Goal: Task Accomplishment & Management: Use online tool/utility

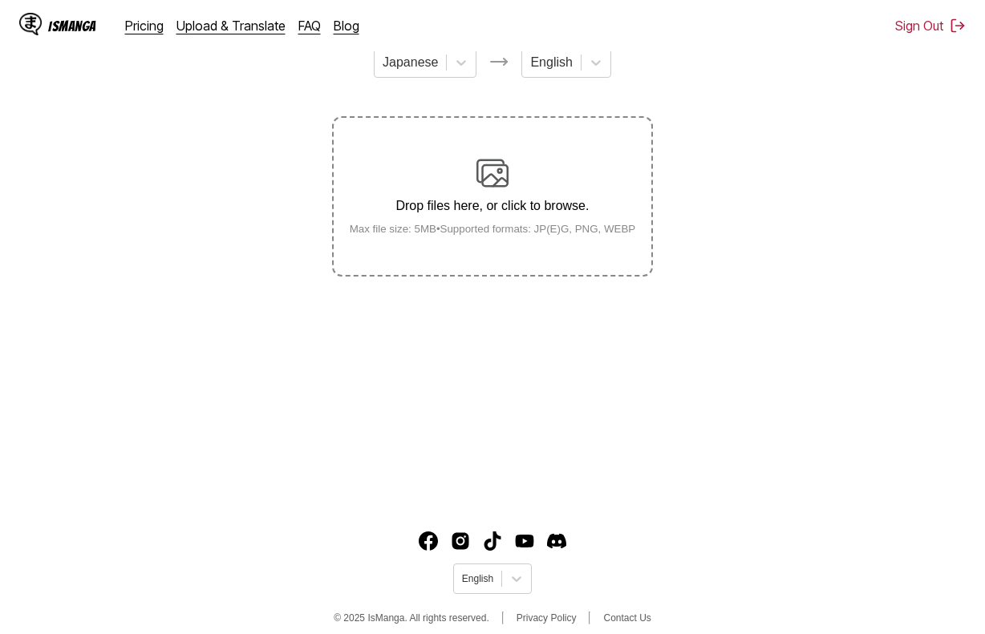
click at [455, 220] on div "Drop files here, or click to browse. Max file size: 5MB • Supported formats: JP…" at bounding box center [493, 196] width 312 height 78
click at [0, 0] on input "Drop files here, or click to browse. Max file size: 5MB • Supported formats: JP…" at bounding box center [0, 0] width 0 height 0
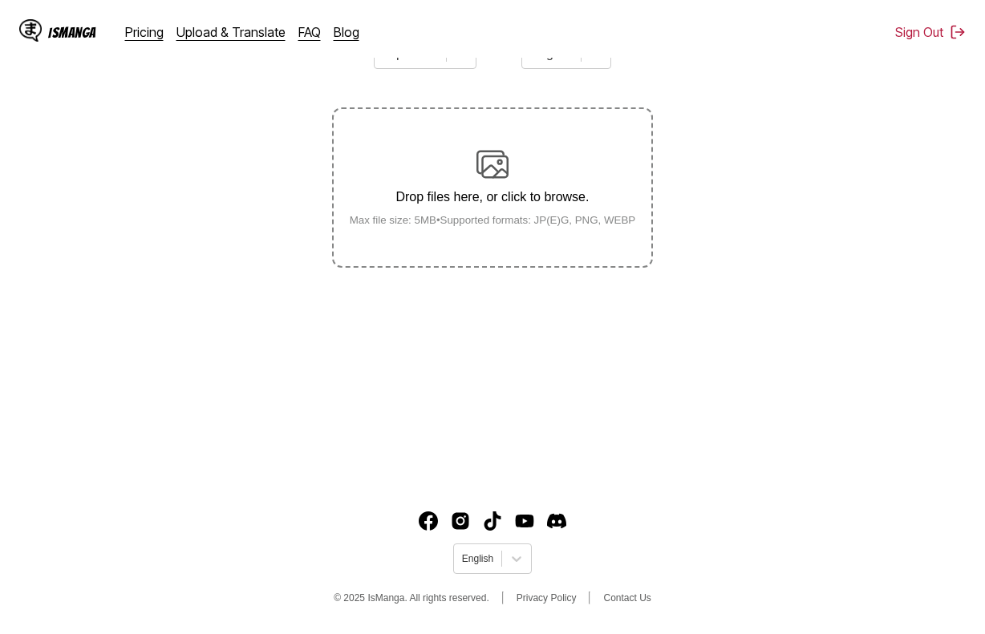
scroll to position [192, 0]
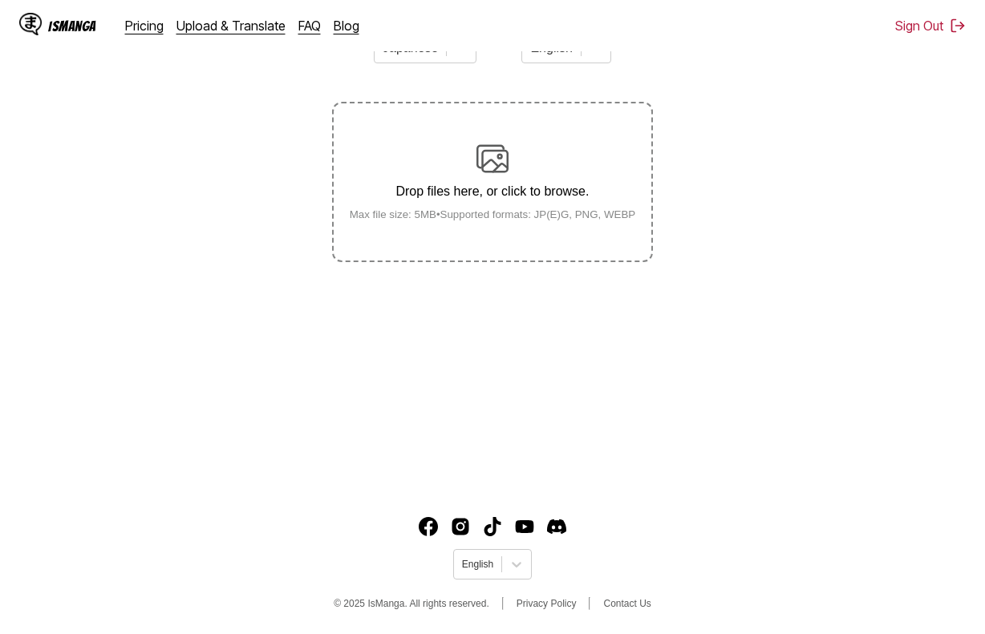
click at [555, 237] on label "Drop files here, or click to browse. Max file size: 5MB • Supported formats: JP…" at bounding box center [493, 181] width 318 height 157
click at [0, 0] on input "Drop files here, or click to browse. Max file size: 5MB • Supported formats: JP…" at bounding box center [0, 0] width 0 height 0
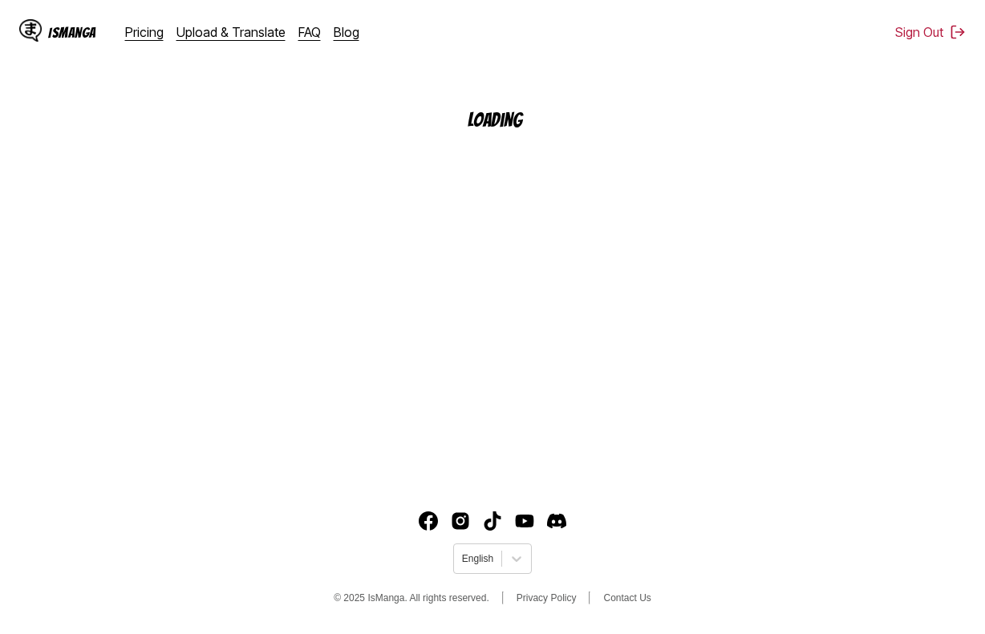
scroll to position [192, 0]
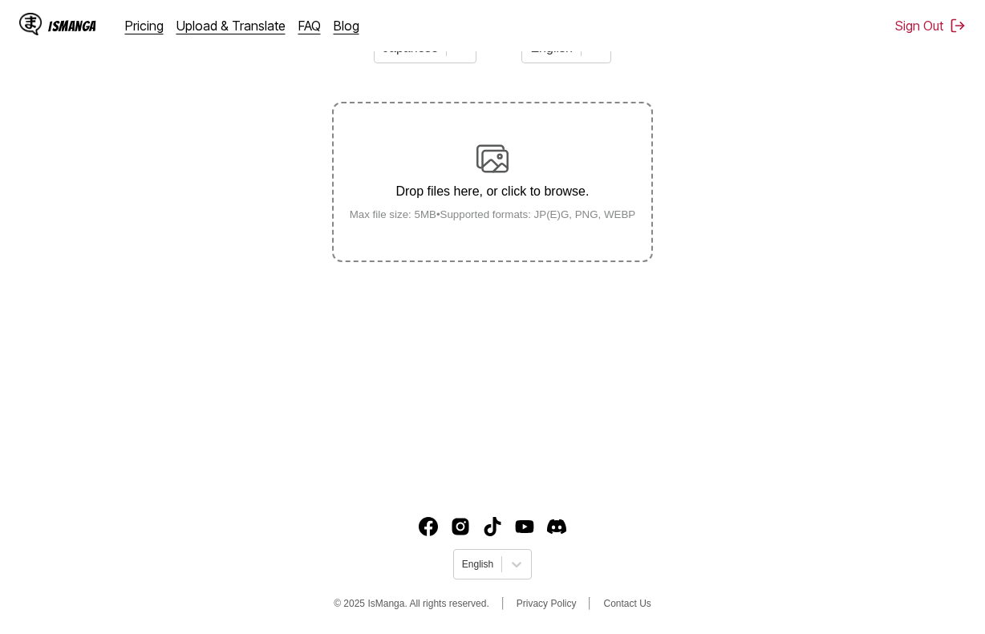
click at [508, 220] on small "Max file size: 5MB • Supported formats: JP(E)G, PNG, WEBP" at bounding box center [493, 214] width 312 height 12
click at [0, 0] on input "Drop files here, or click to browse. Max file size: 5MB • Supported formats: JP…" at bounding box center [0, 0] width 0 height 0
click at [502, 199] on p "Drop files here, or click to browse." at bounding box center [493, 191] width 312 height 14
click at [0, 0] on input "Drop files here, or click to browse. Max file size: 5MB • Supported formats: JP…" at bounding box center [0, 0] width 0 height 0
